Goal: Transaction & Acquisition: Book appointment/travel/reservation

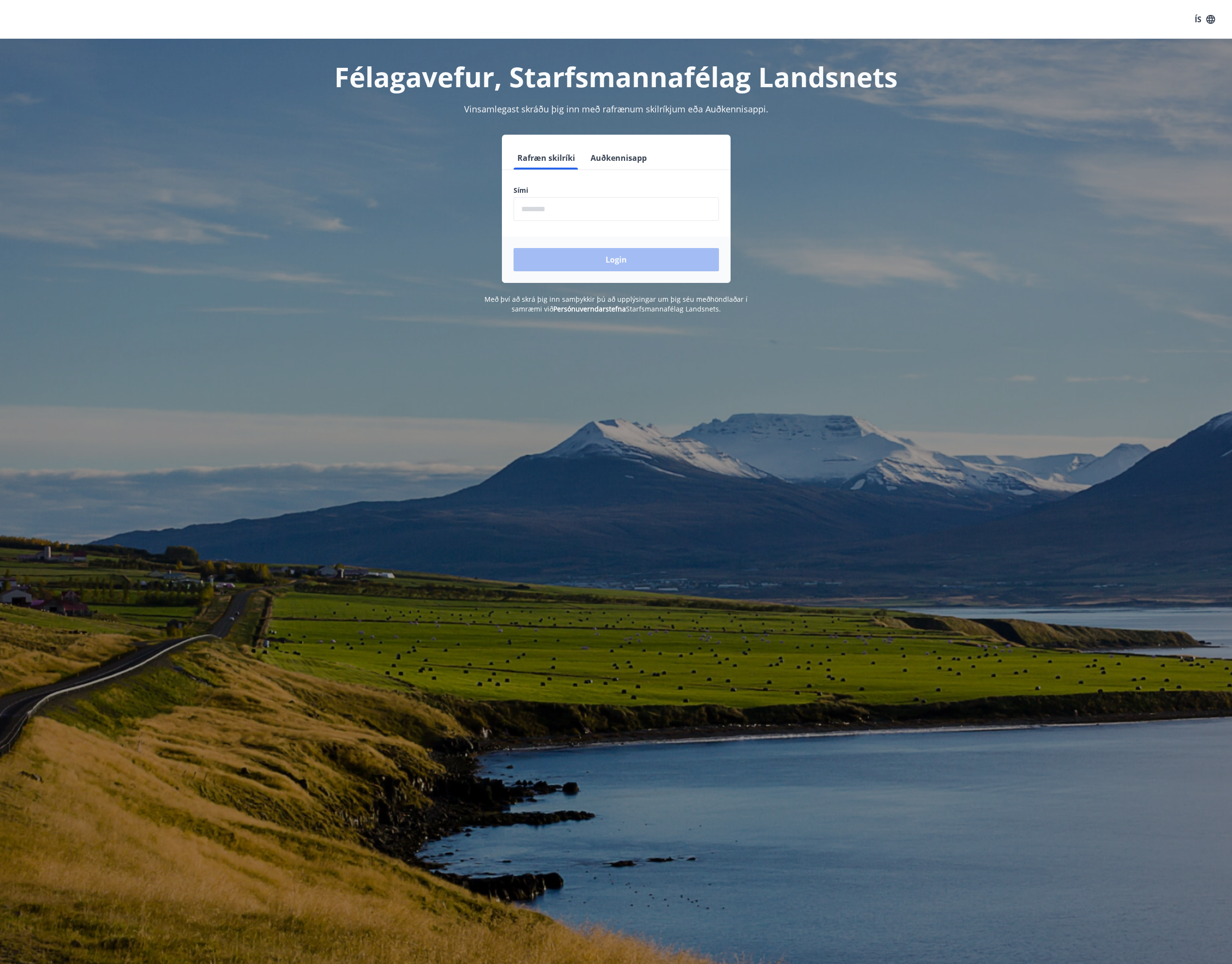
click at [593, 210] on input "phone" at bounding box center [616, 209] width 205 height 23
type input "********"
click at [643, 251] on button "Login" at bounding box center [616, 260] width 205 height 23
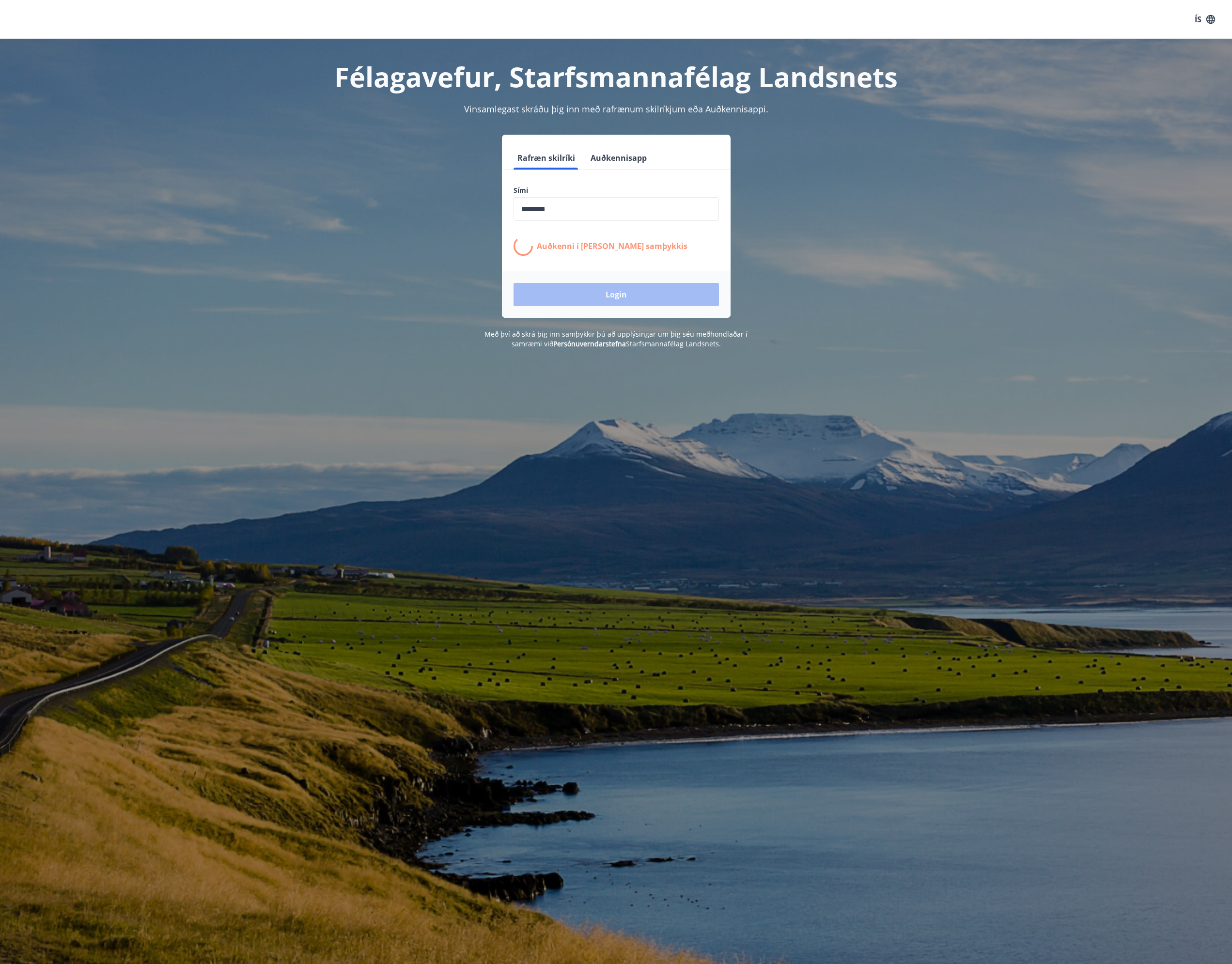
click at [1022, 283] on div "Félagavefur, Starfsmannafélag Landsnets Vinsamlegast skráðu þig inn með rafrænu…" at bounding box center [616, 194] width 1232 height 310
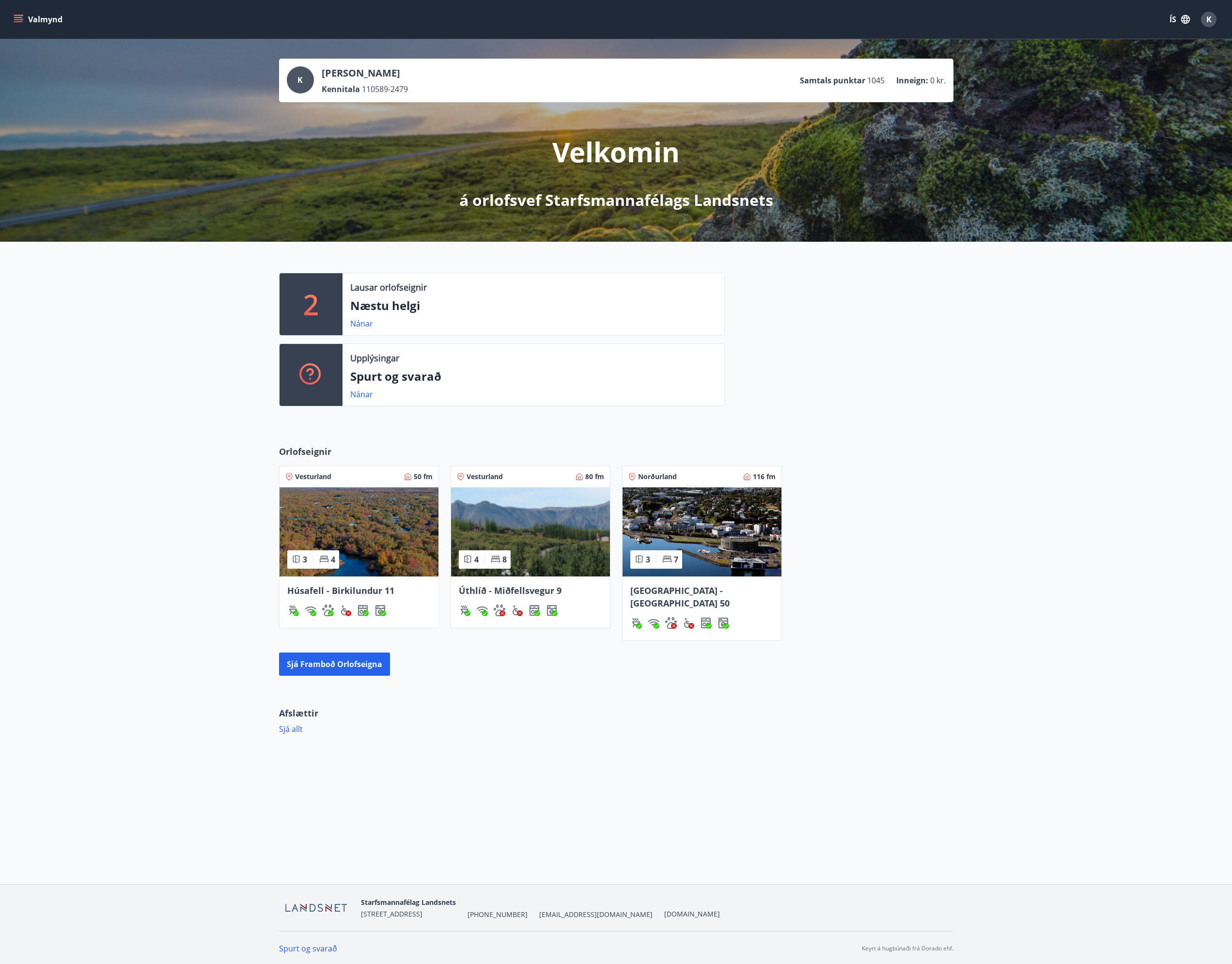
click at [536, 547] on img at bounding box center [530, 532] width 159 height 89
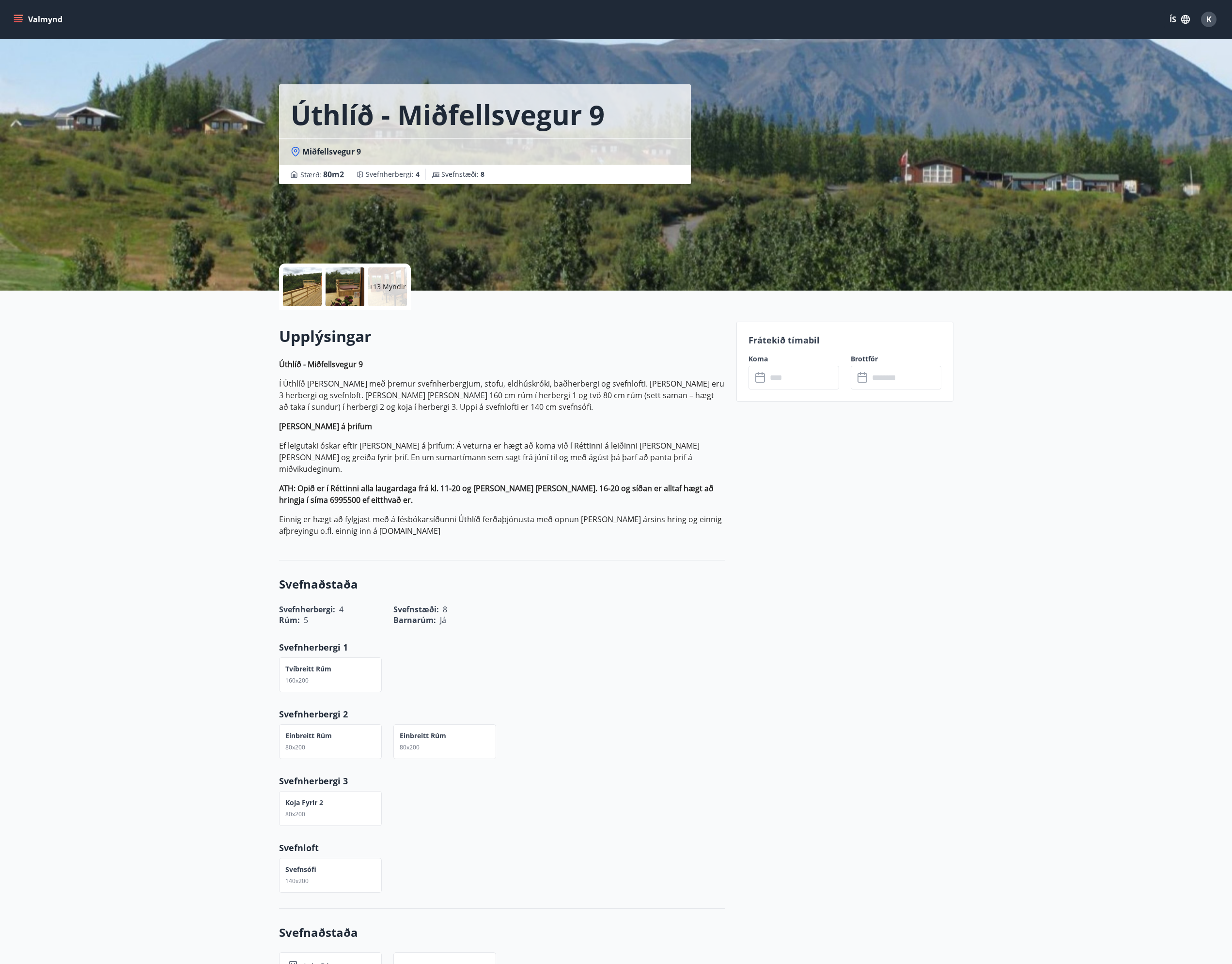
click at [790, 367] on input "text" at bounding box center [803, 378] width 72 height 23
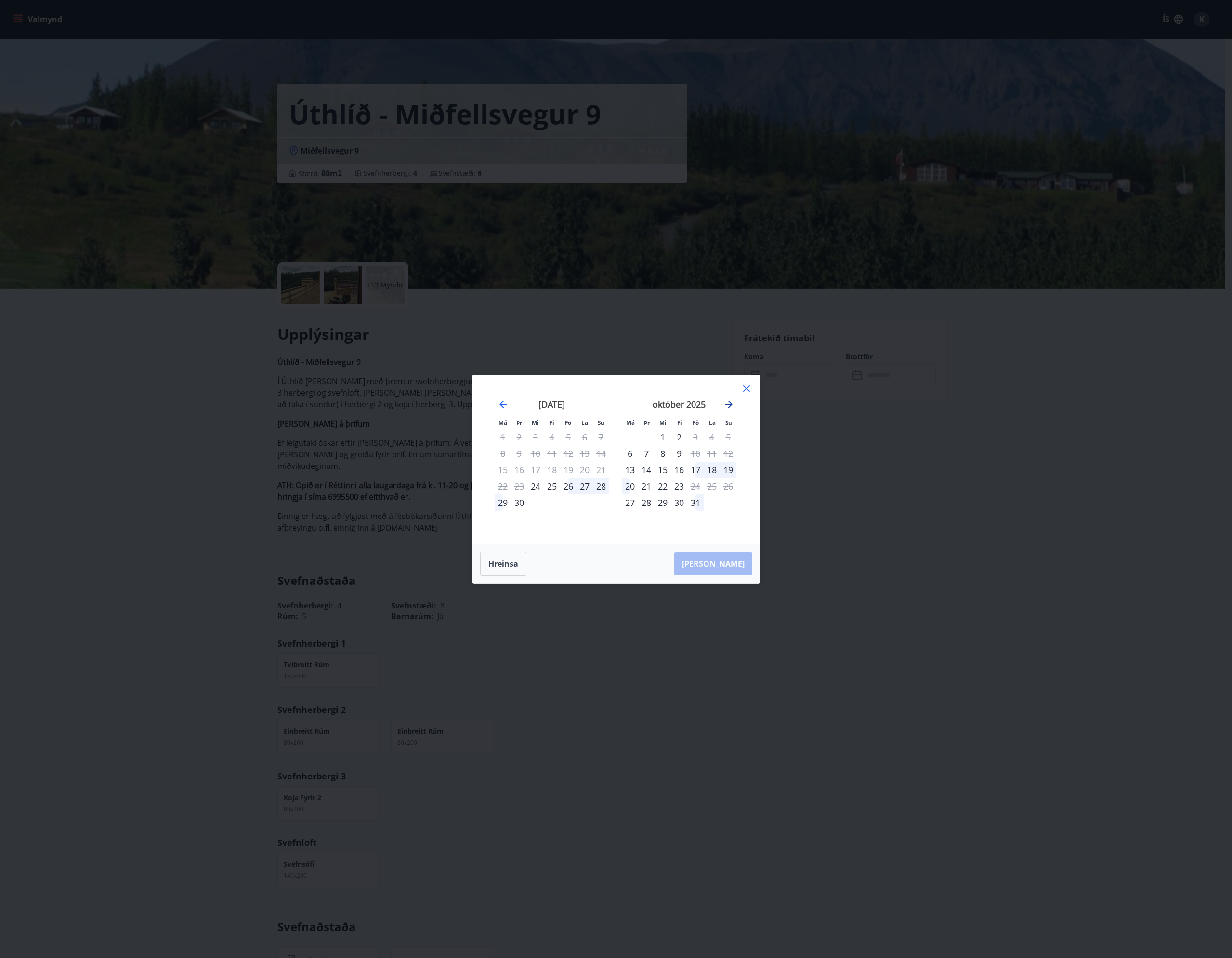
click at [722, 401] on div "[DATE] 1 2 3 4 5 6 7 8 9 10 11 12 13 14 15 16 17 18 19 20 21 22 23 24 25 26 27 …" at bounding box center [616, 459] width 264 height 145
click at [725, 404] on icon "Move forward to switch to the next month." at bounding box center [728, 404] width 8 height 8
click at [727, 404] on icon "Move forward to switch to the next month." at bounding box center [728, 404] width 8 height 8
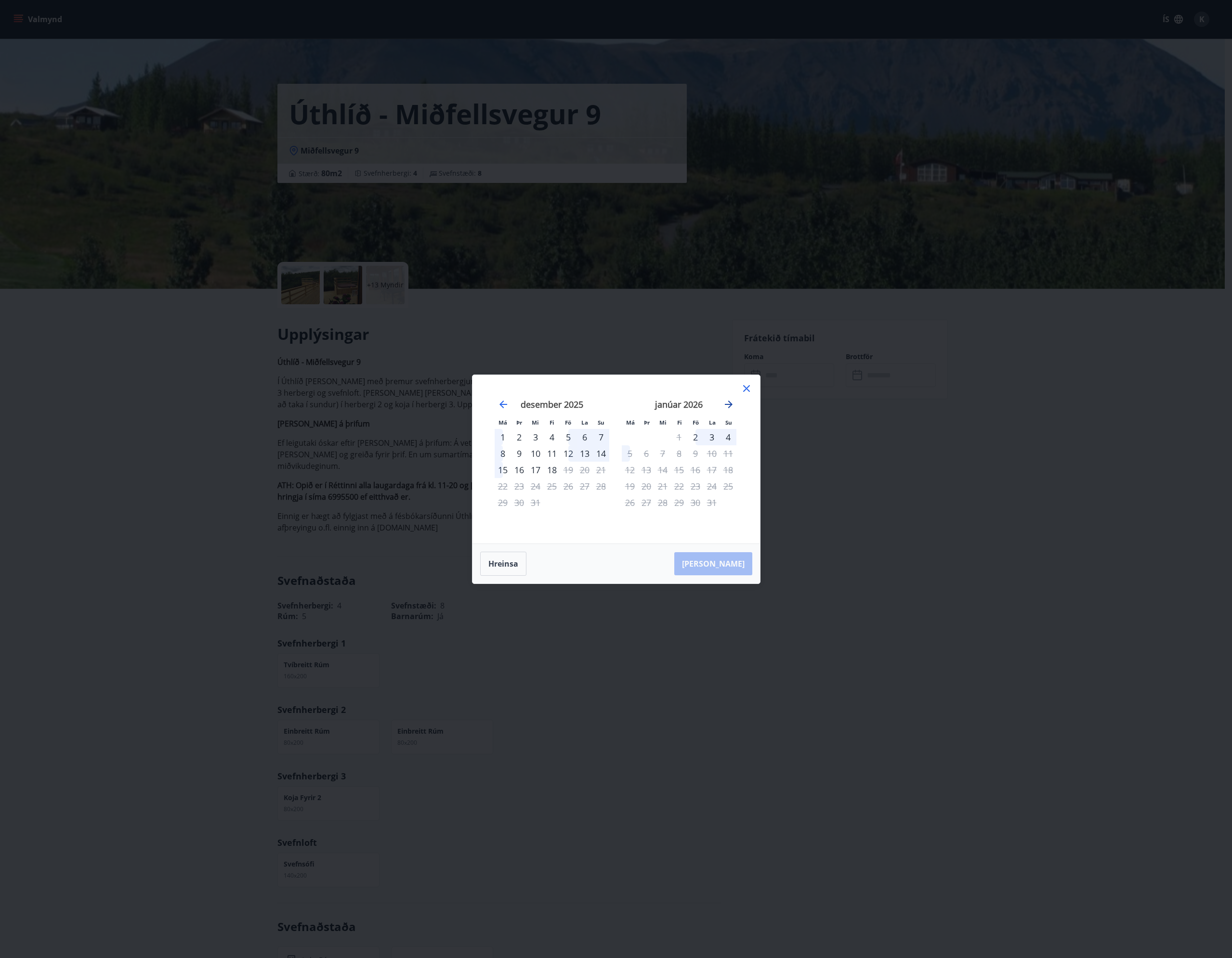
click at [727, 404] on icon "Move forward to switch to the next month." at bounding box center [728, 404] width 8 height 8
click at [663, 485] on div "18" at bounding box center [662, 486] width 17 height 17
drag, startPoint x: 663, startPoint y: 485, endPoint x: 675, endPoint y: 475, distance: 15.6
click at [667, 481] on div "18" at bounding box center [662, 486] width 17 height 17
click at [747, 388] on icon at bounding box center [746, 388] width 12 height 12
